Goal: Navigation & Orientation: Find specific page/section

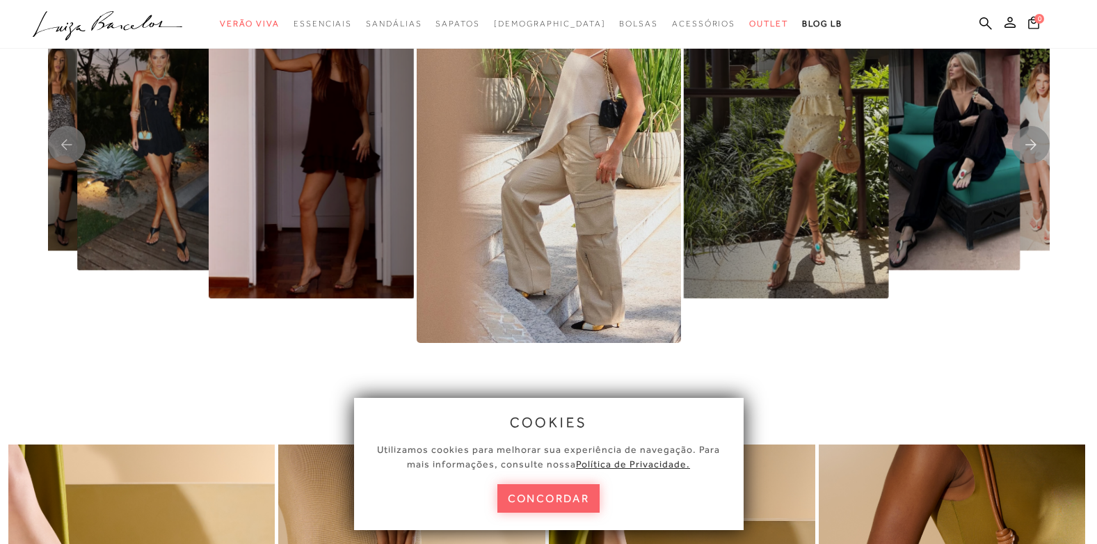
scroll to position [2991, 0]
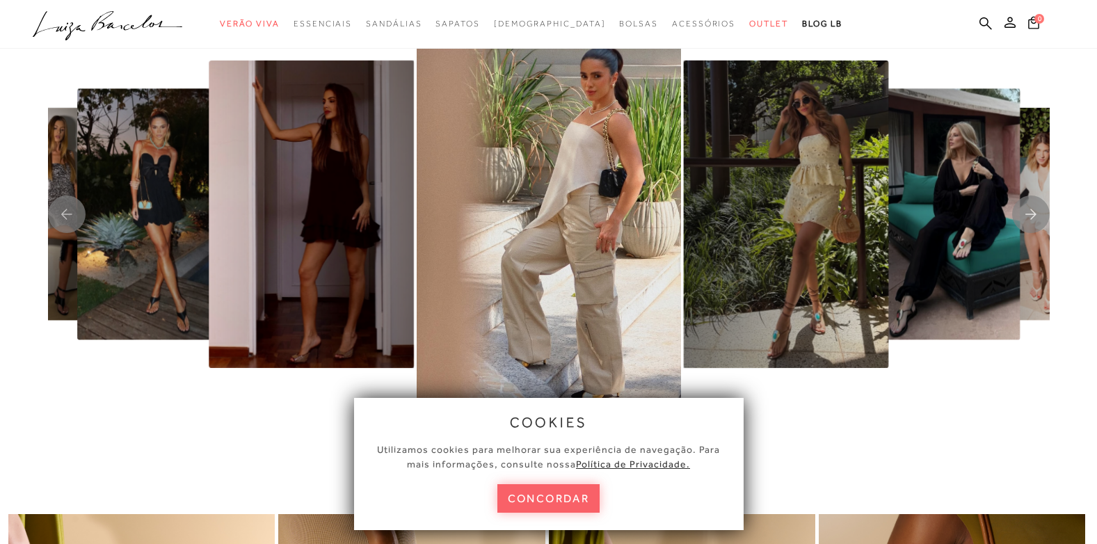
click at [822, 195] on img "1 / 8" at bounding box center [785, 214] width 205 height 307
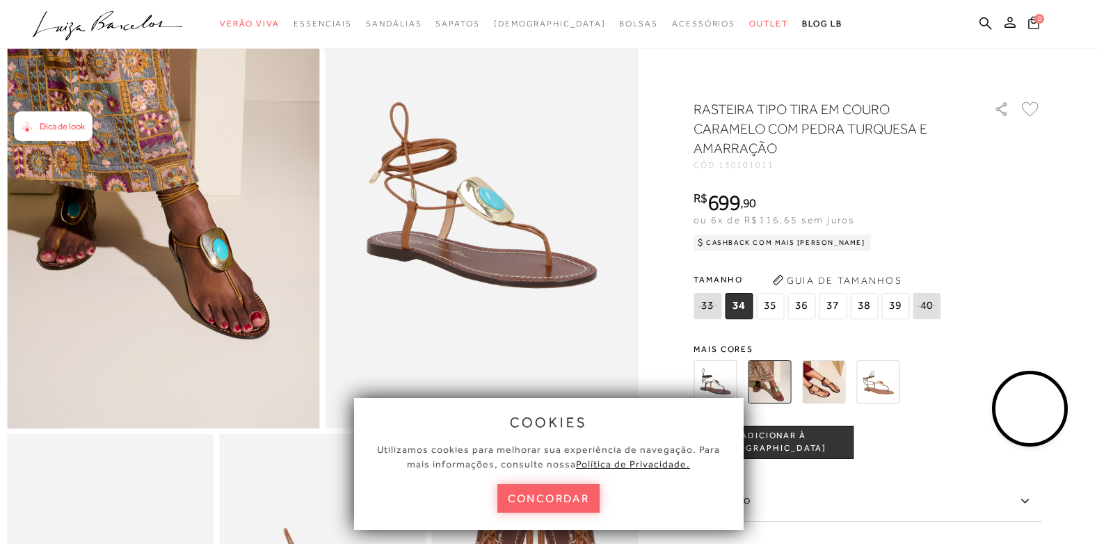
scroll to position [209, 0]
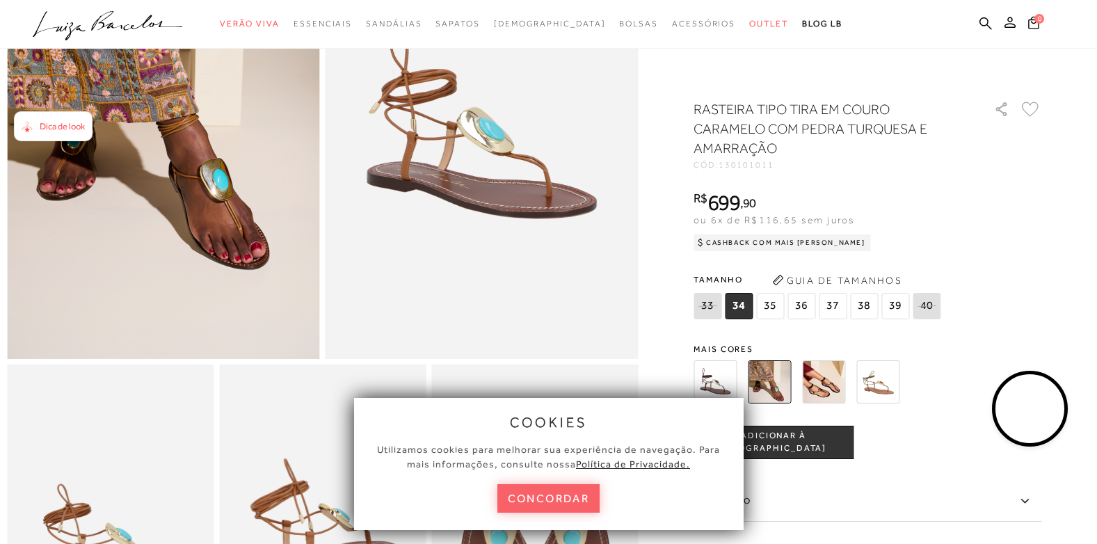
click at [833, 373] on img at bounding box center [823, 381] width 43 height 43
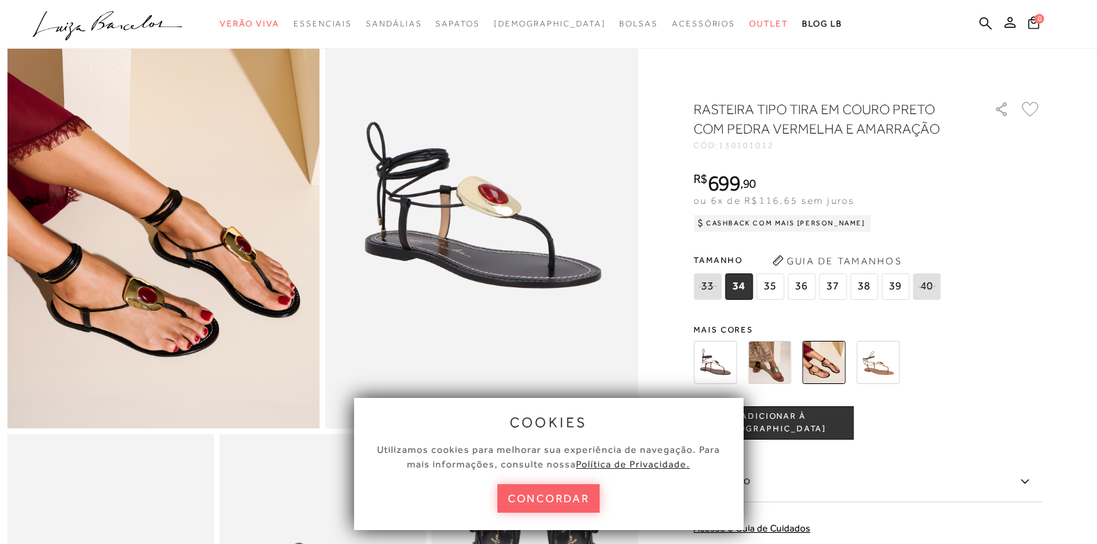
click at [764, 359] on img at bounding box center [769, 362] width 43 height 43
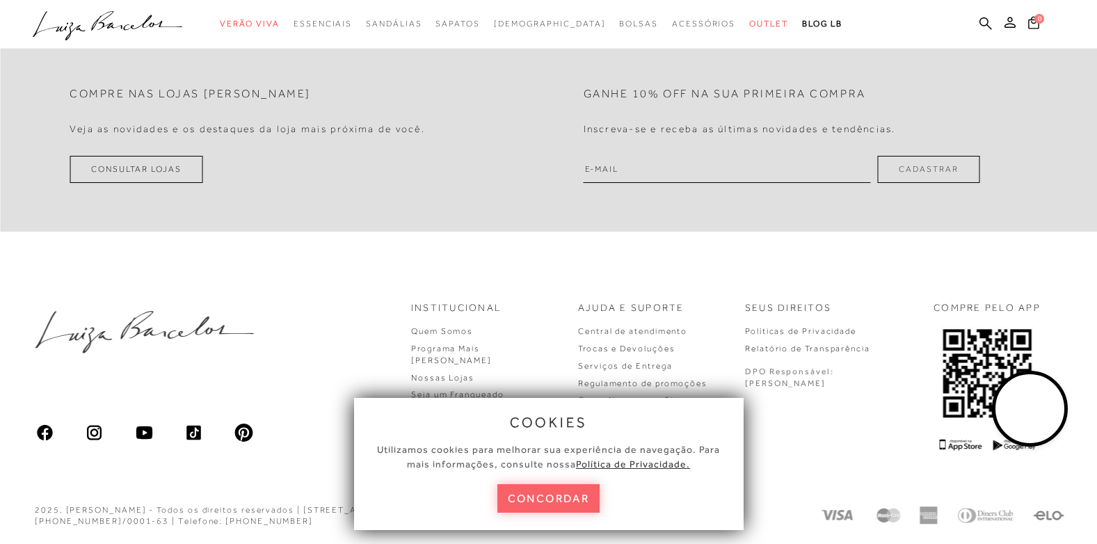
scroll to position [1950, 0]
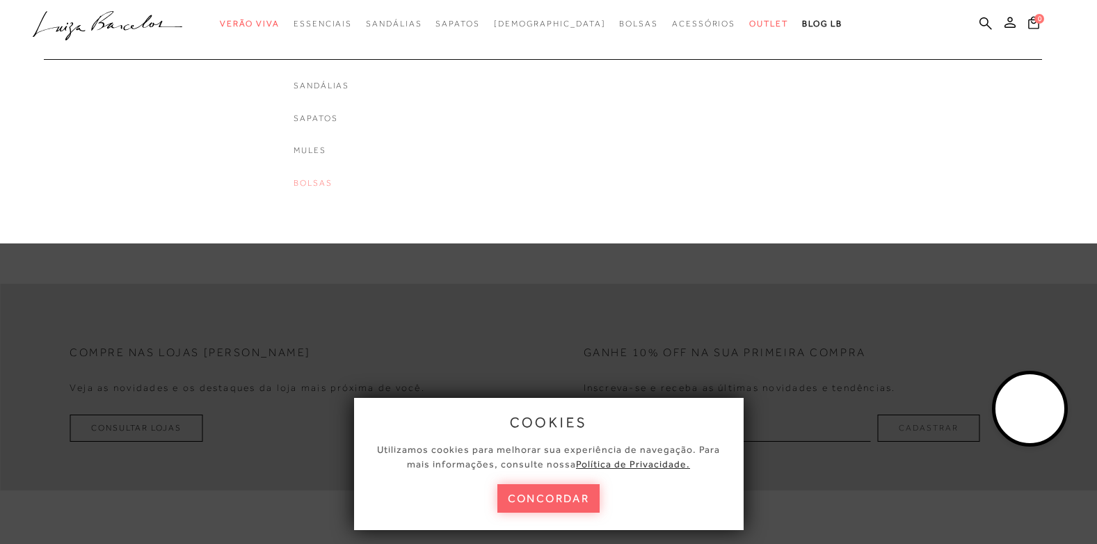
click at [326, 182] on link "Bolsas" at bounding box center [322, 183] width 56 height 12
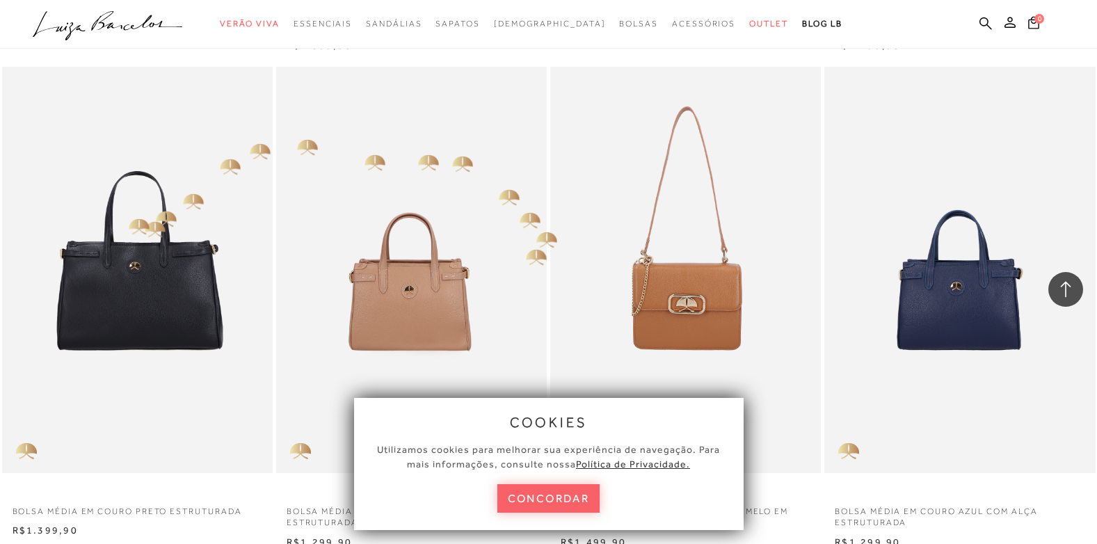
scroll to position [2296, 0]
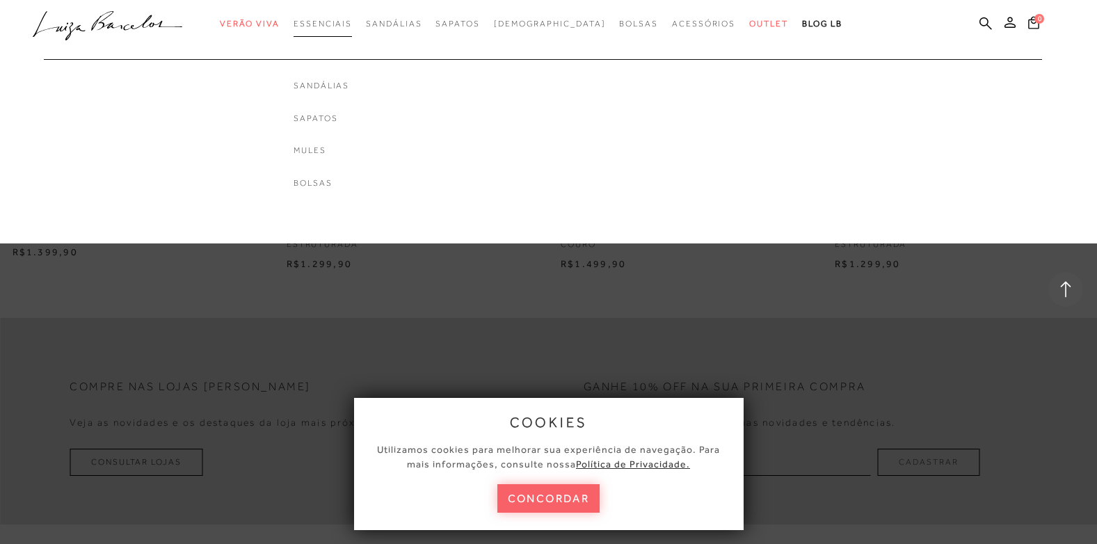
click at [345, 25] on span "Essenciais" at bounding box center [323, 24] width 58 height 10
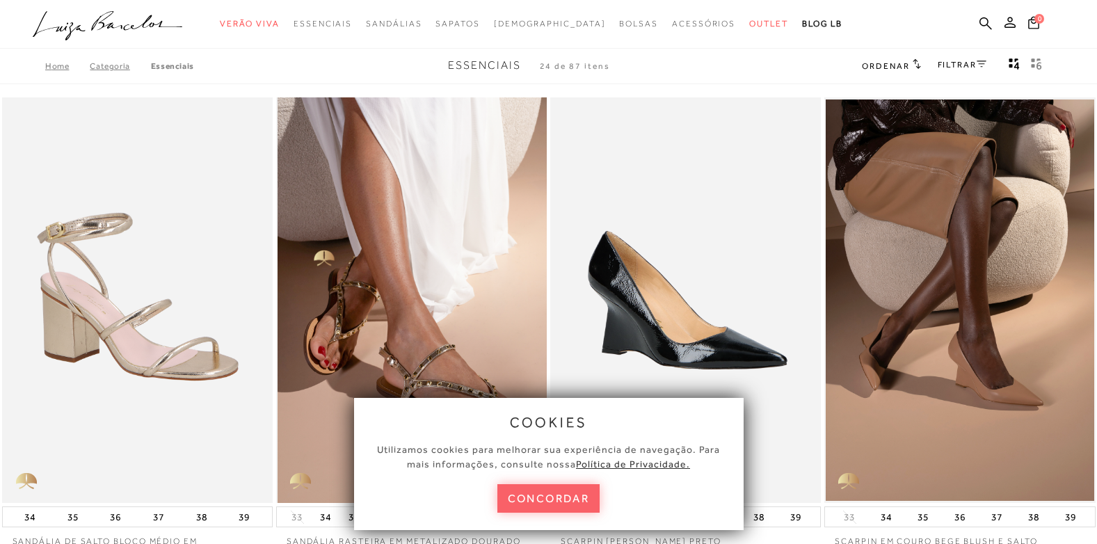
click at [307, 278] on img at bounding box center [412, 300] width 269 height 406
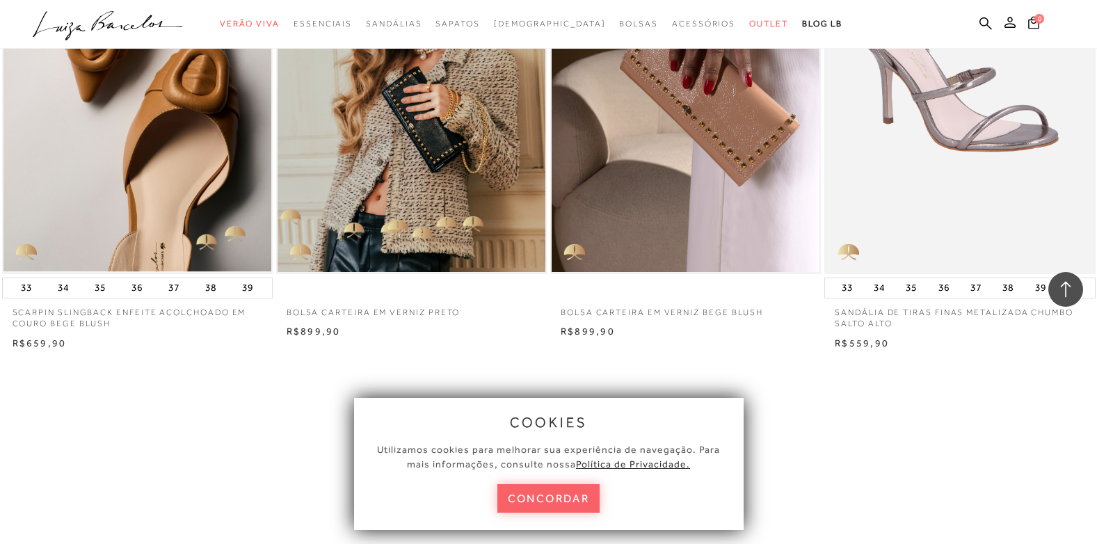
scroll to position [2991, 0]
